Goal: Navigation & Orientation: Find specific page/section

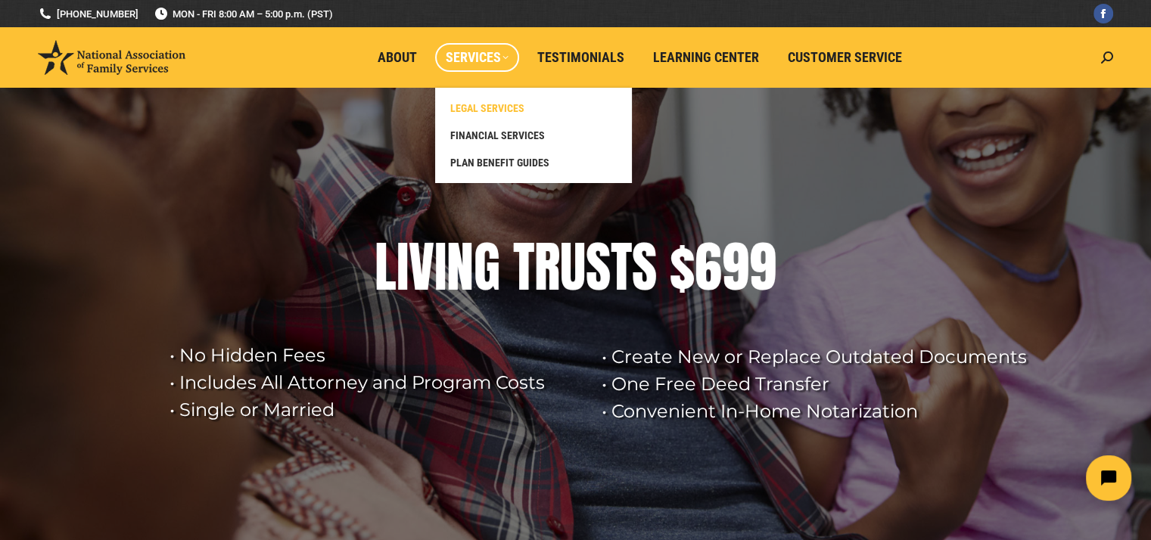
click at [501, 105] on span "LEGAL SERVICES" at bounding box center [487, 108] width 74 height 14
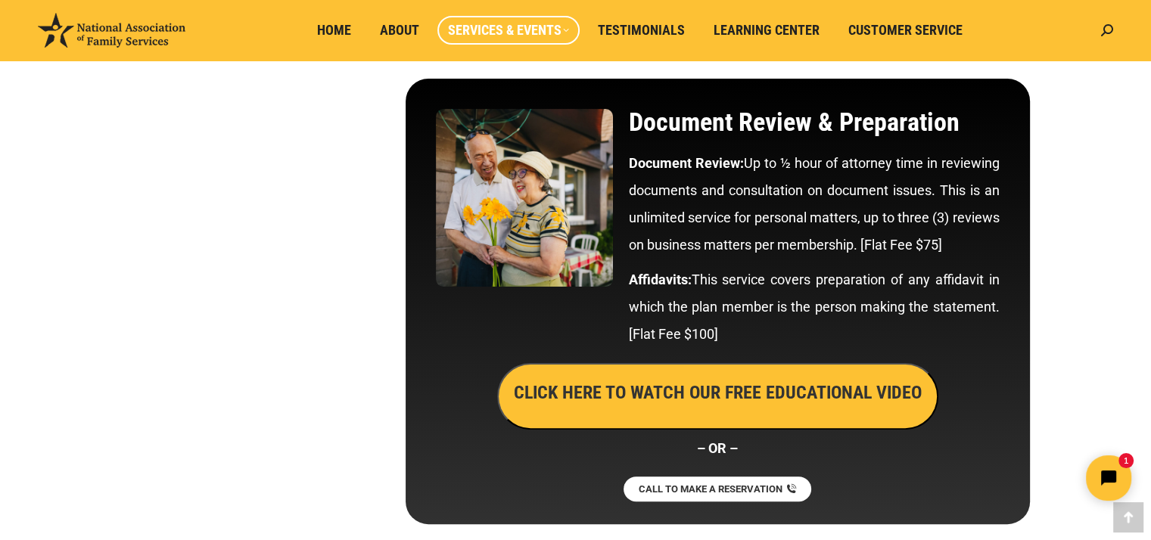
scroll to position [6102, 0]
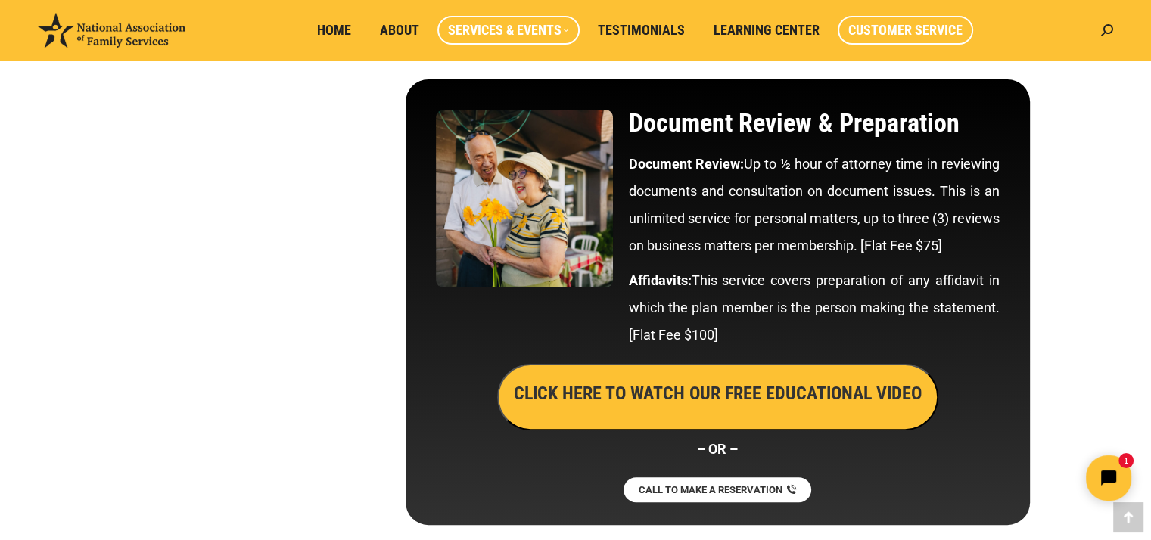
click at [923, 25] on span "Customer Service" at bounding box center [905, 30] width 114 height 17
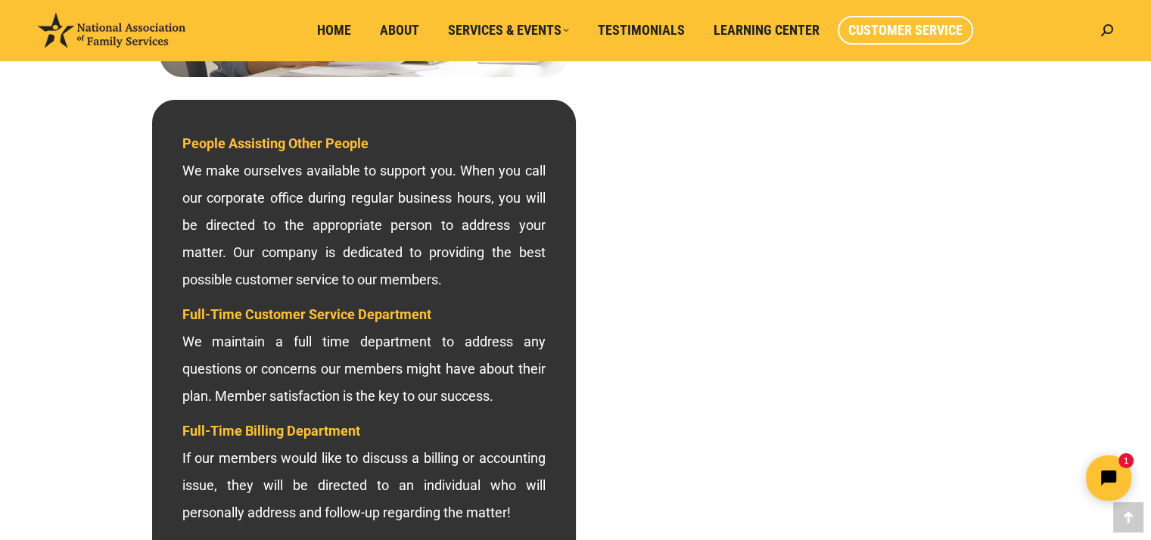
scroll to position [422, 0]
